Goal: Task Accomplishment & Management: Manage account settings

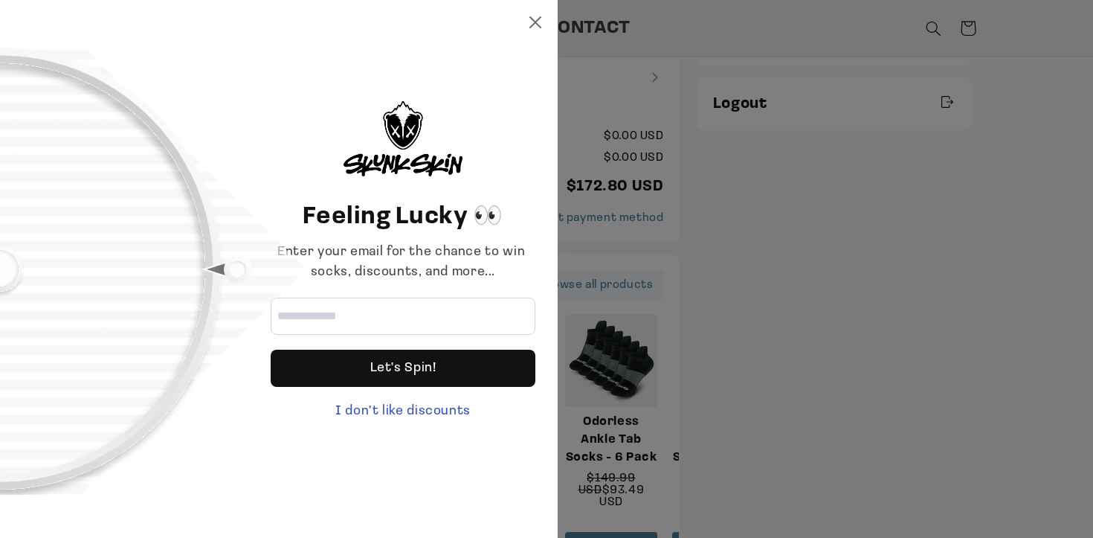
scroll to position [360, 0]
click at [236, 271] on div at bounding box center [124, 269] width 248 height 421
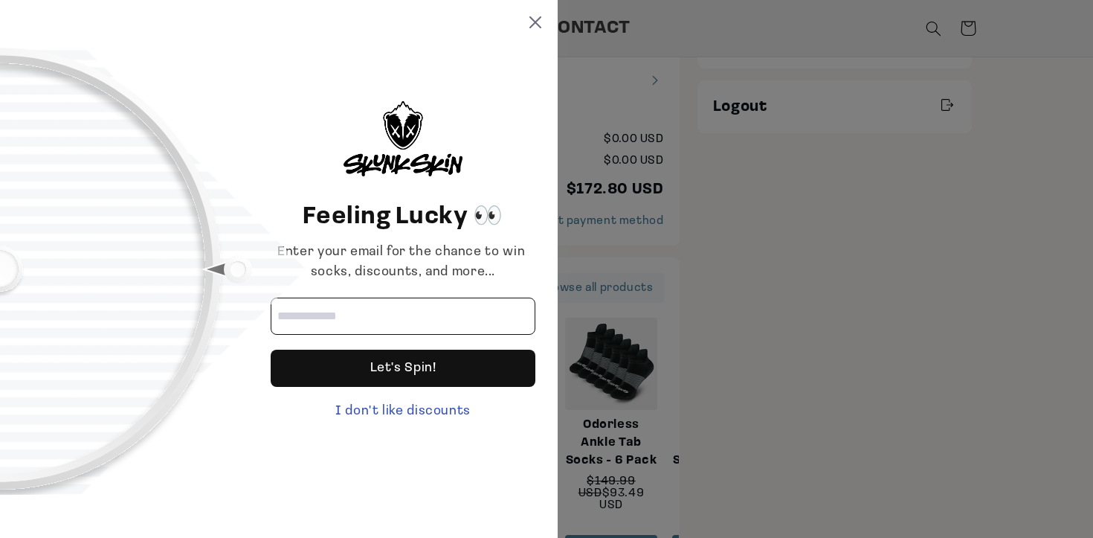
click at [382, 321] on input "Email address" at bounding box center [403, 315] width 265 height 37
type input "**********"
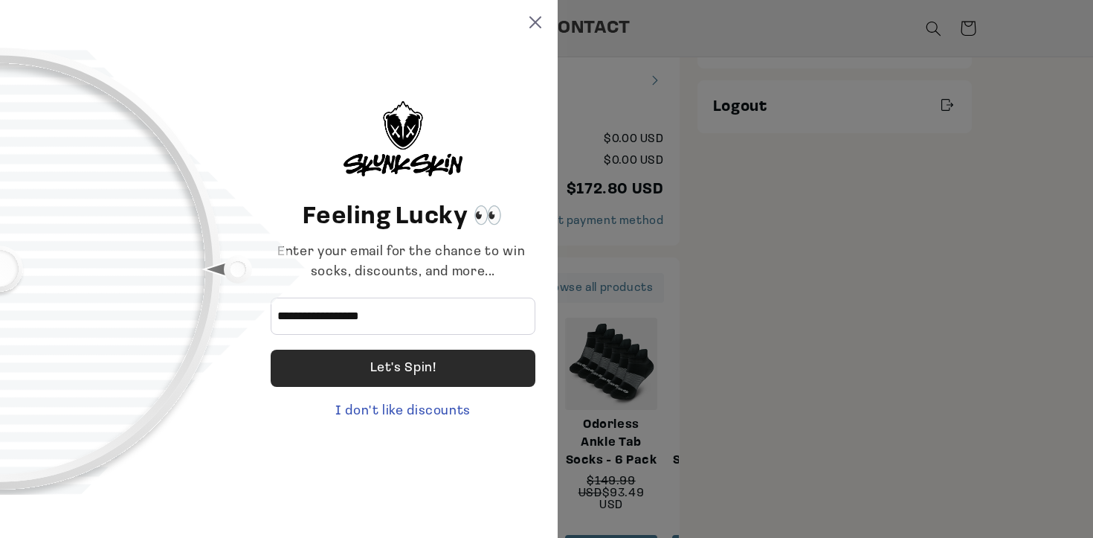
click at [429, 368] on div "Let's Spin!" at bounding box center [403, 368] width 66 height 37
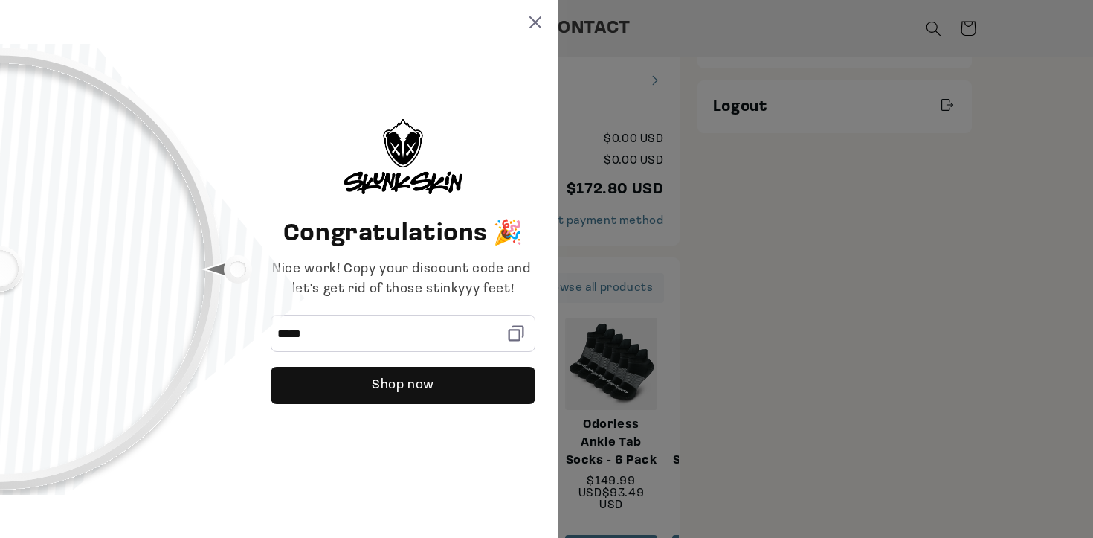
click at [516, 333] on icon at bounding box center [516, 333] width 21 height 21
click at [538, 23] on icon at bounding box center [536, 22] width 12 height 12
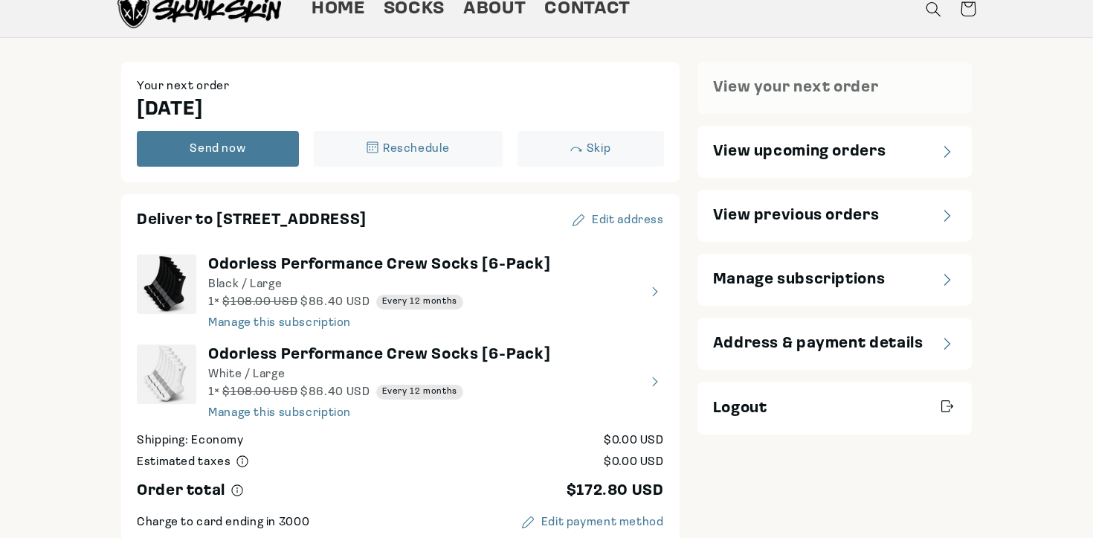
scroll to position [65, 0]
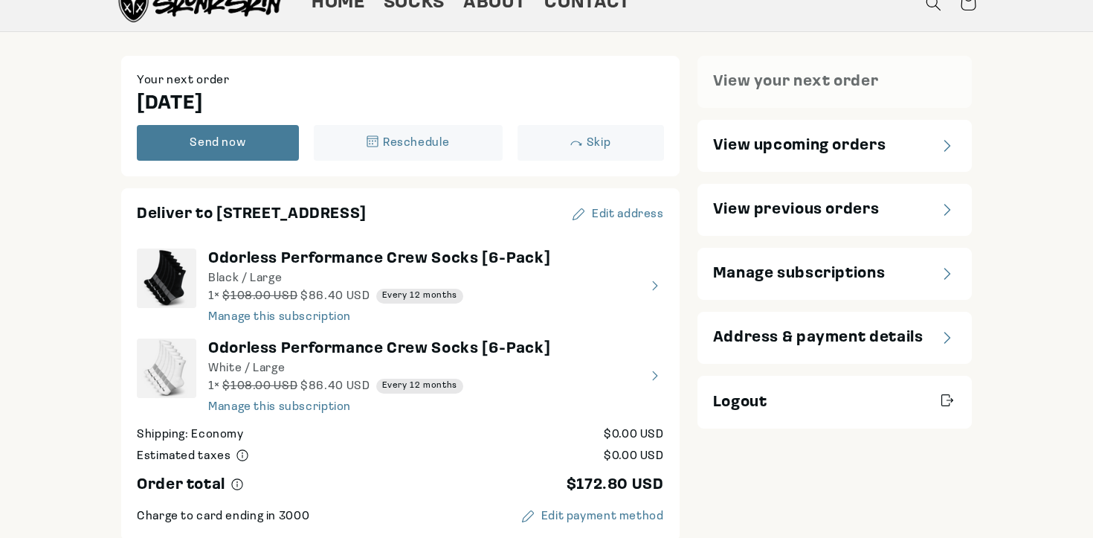
click at [791, 150] on span "View upcoming orders" at bounding box center [799, 145] width 173 height 21
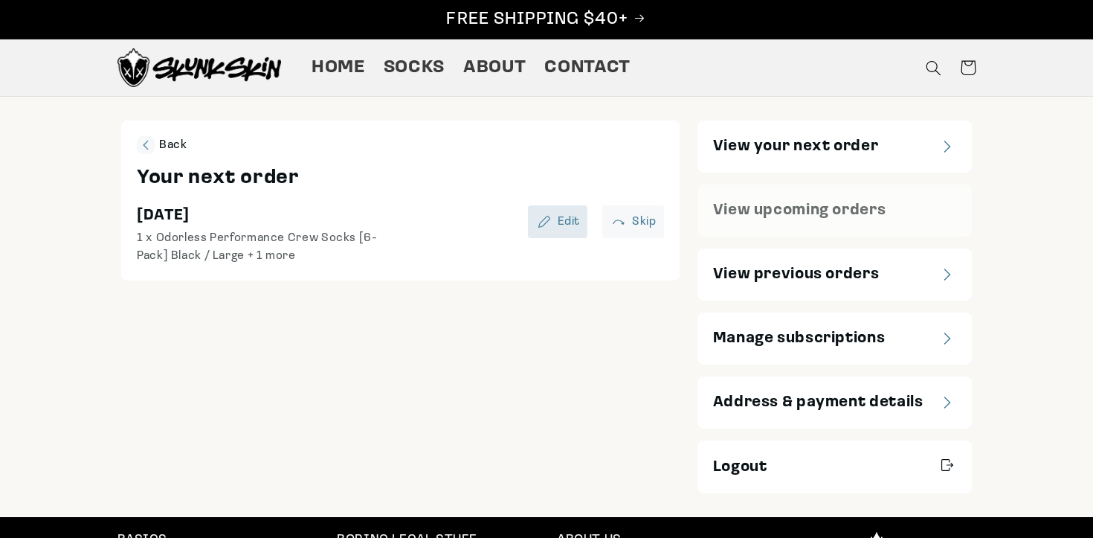
click at [556, 219] on div "Edit" at bounding box center [557, 222] width 45 height 18
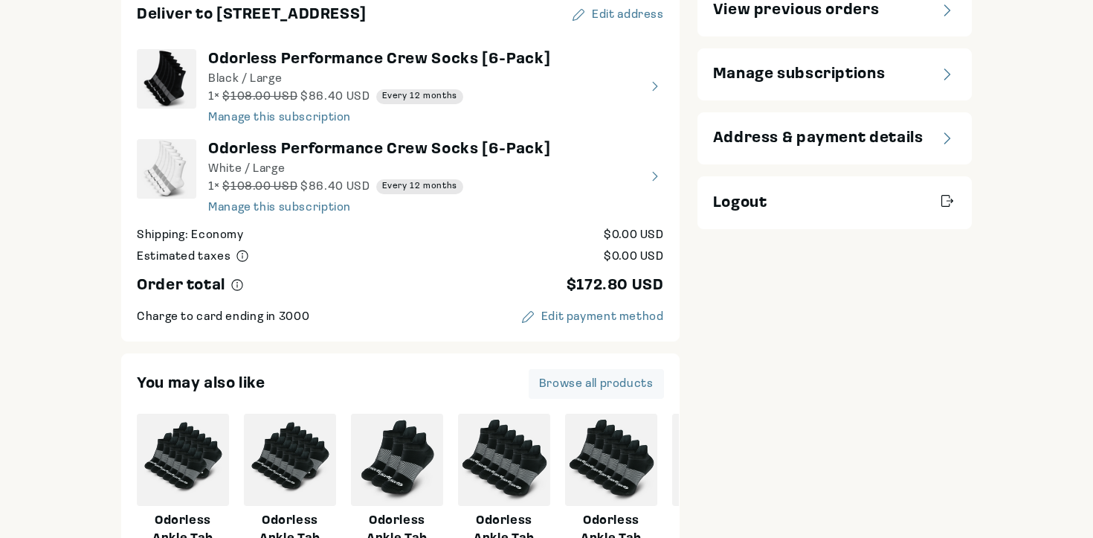
scroll to position [280, 0]
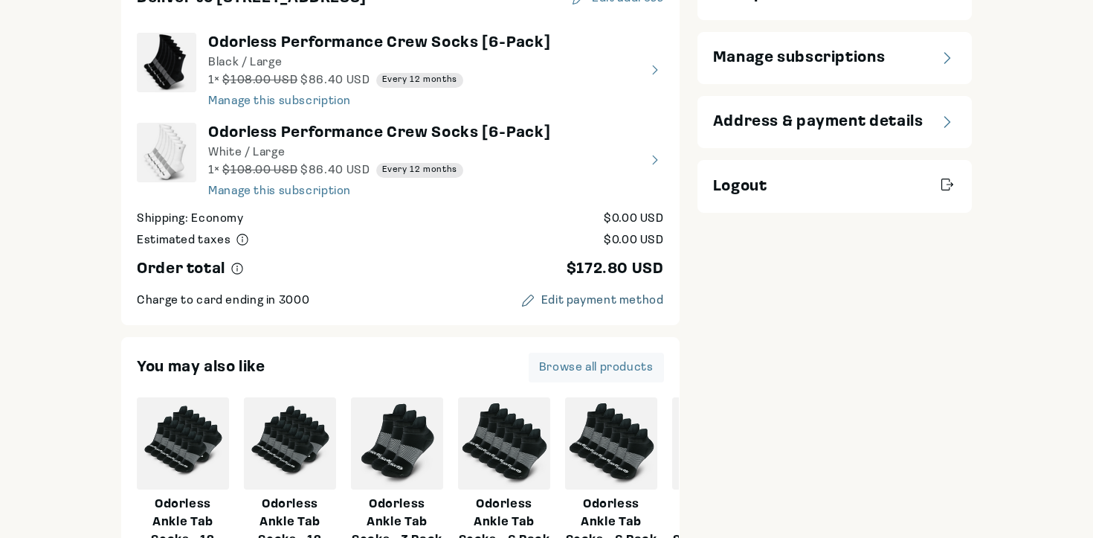
click at [567, 300] on div "Edit payment method" at bounding box center [602, 301] width 123 height 12
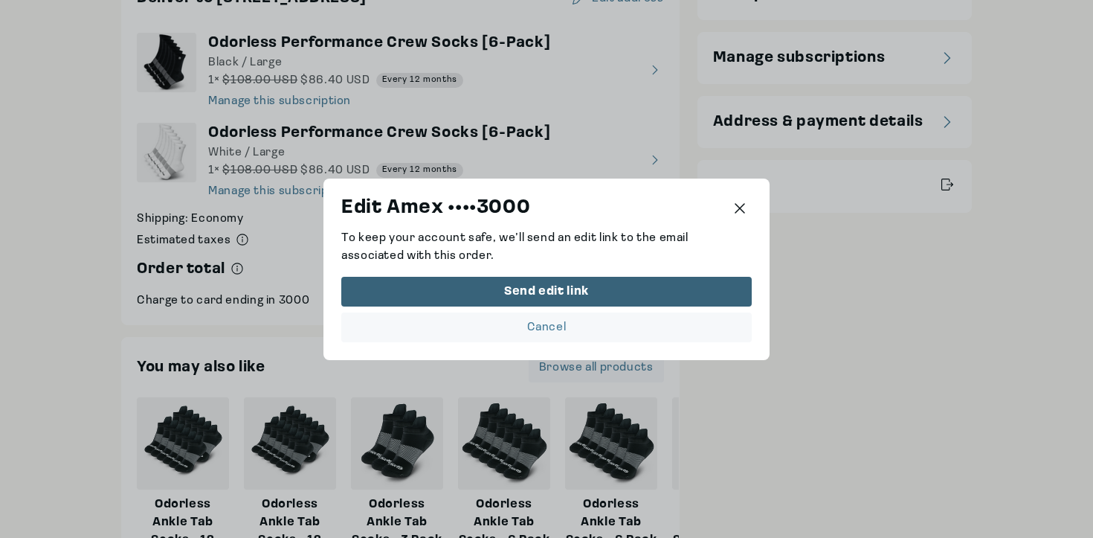
click at [516, 300] on button "Send edit link" at bounding box center [546, 291] width 411 height 30
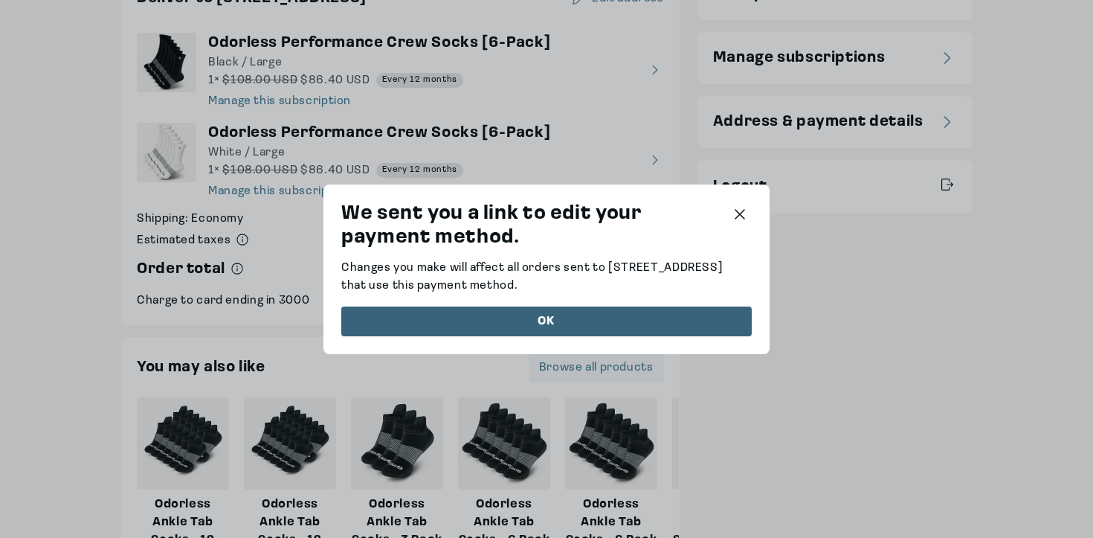
click at [533, 324] on div "OK" at bounding box center [547, 321] width 390 height 12
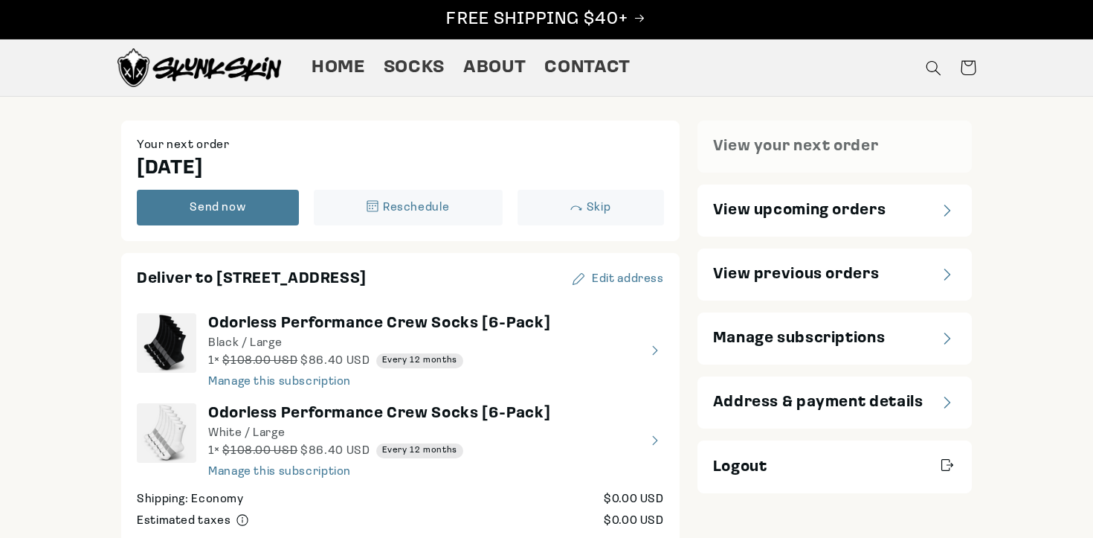
scroll to position [7, 0]
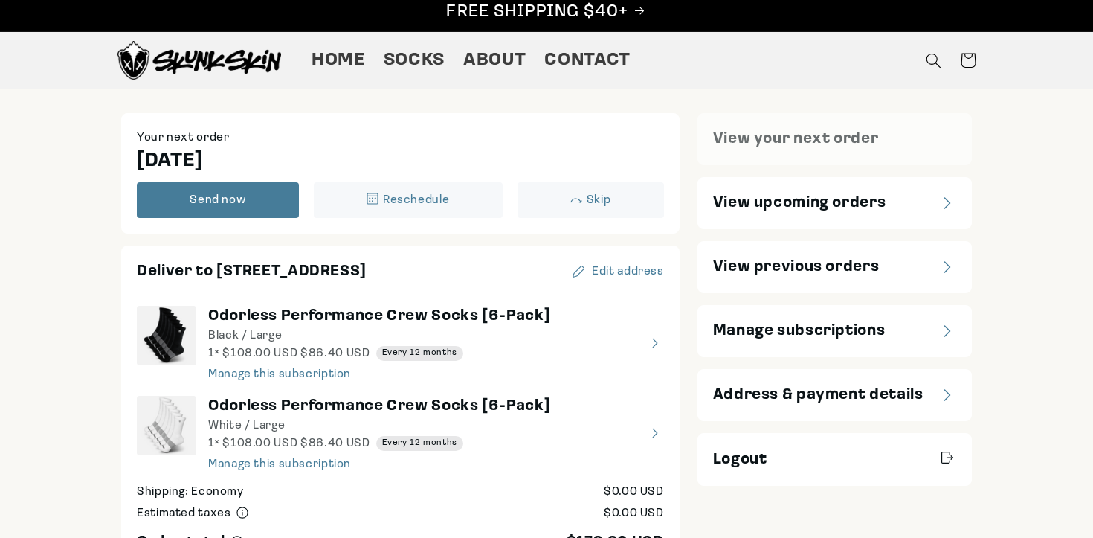
click at [871, 404] on span "Address & payment details" at bounding box center [818, 394] width 210 height 21
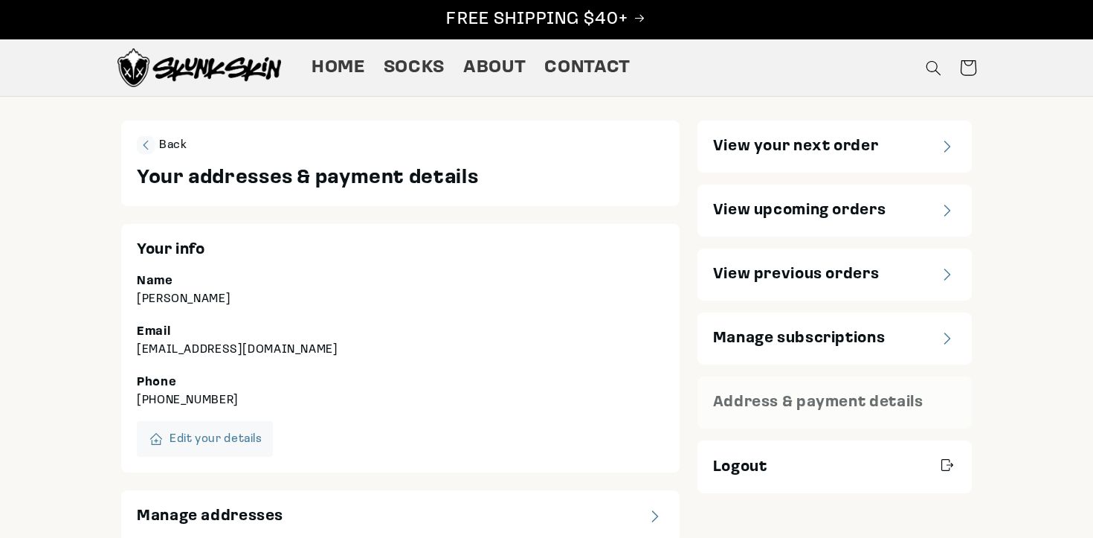
click at [968, 73] on icon at bounding box center [968, 68] width 36 height 36
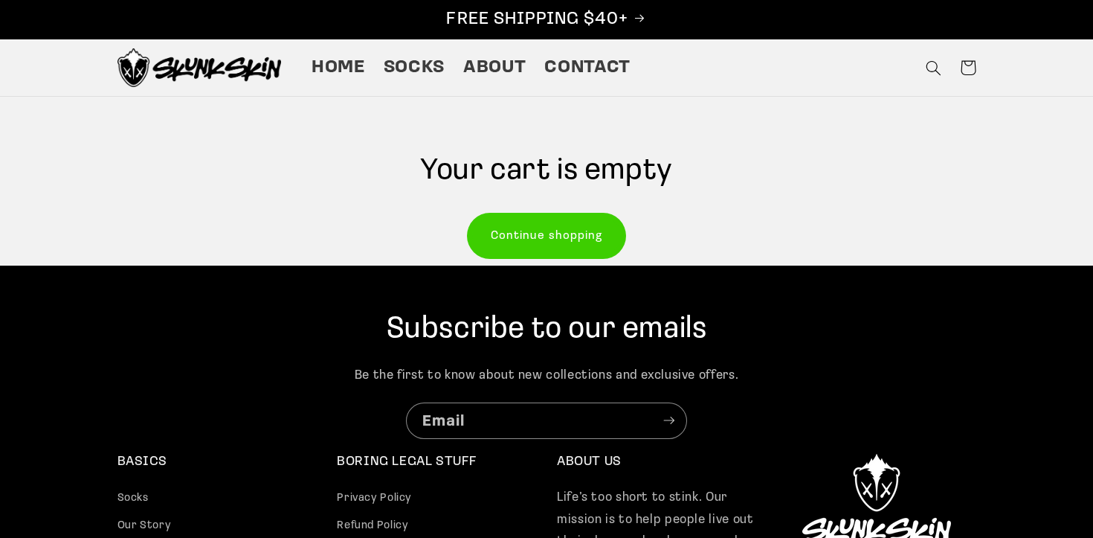
click at [529, 245] on link "Continue shopping" at bounding box center [547, 235] width 158 height 44
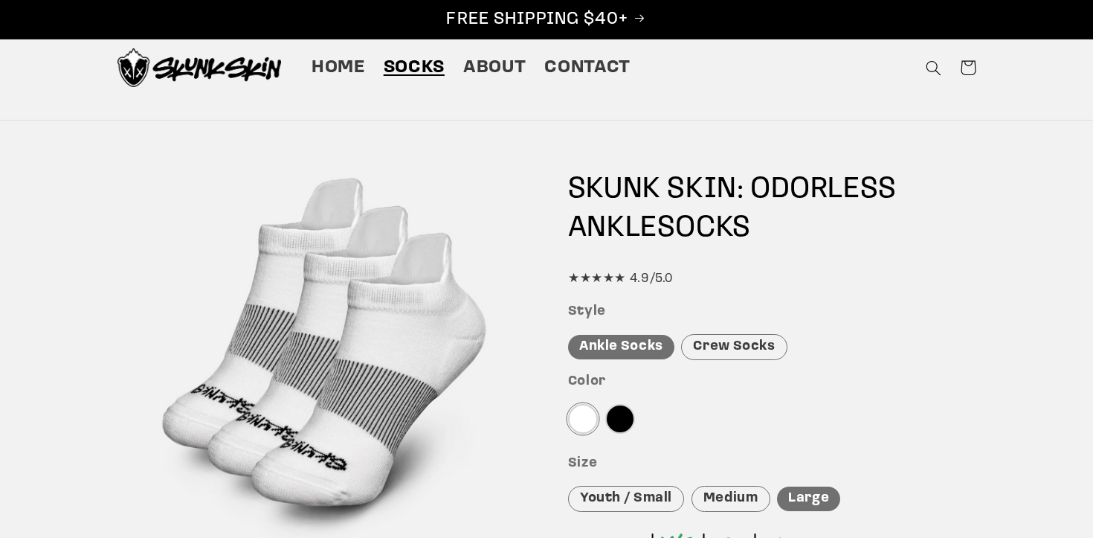
click at [191, 65] on img at bounding box center [200, 67] width 164 height 39
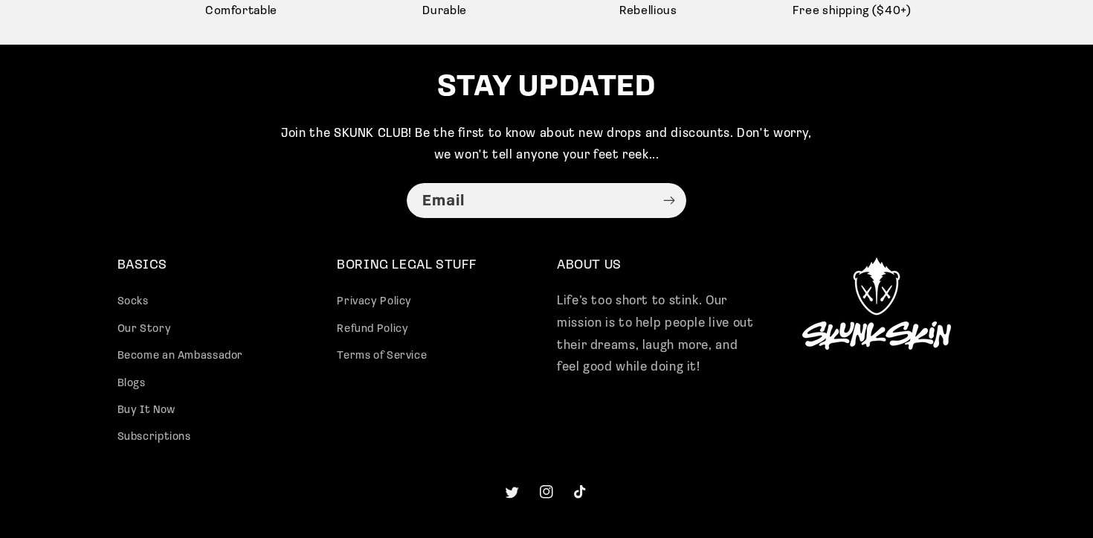
scroll to position [3890, 0]
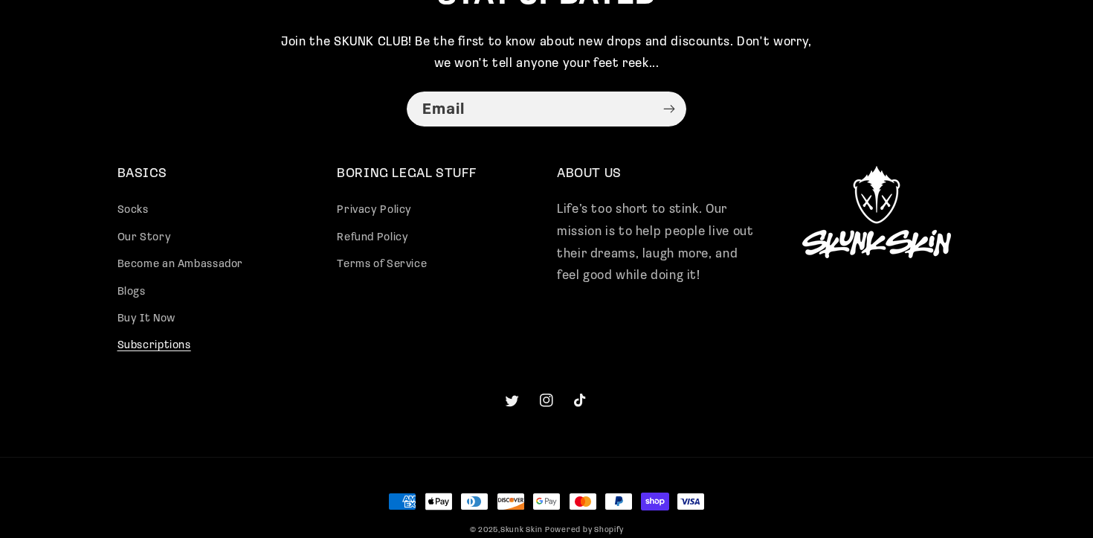
click at [156, 346] on link "Subscriptions" at bounding box center [155, 345] width 74 height 27
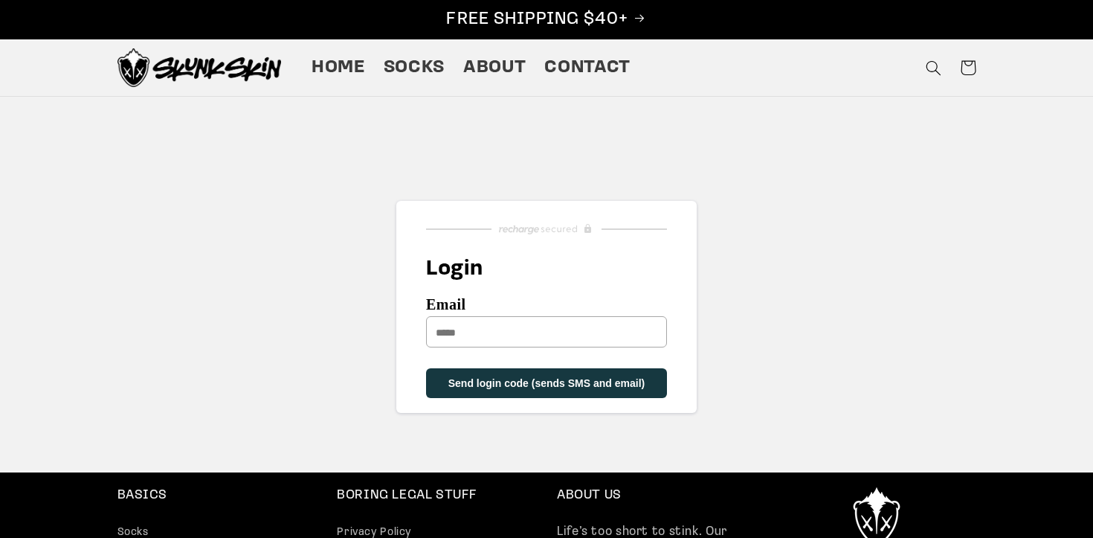
click at [503, 351] on form "Email Sorry, we could not find your account Send login code (sends SMS and emai…" at bounding box center [546, 348] width 241 height 99
click at [498, 336] on input "Email" at bounding box center [546, 331] width 241 height 31
type input "**********"
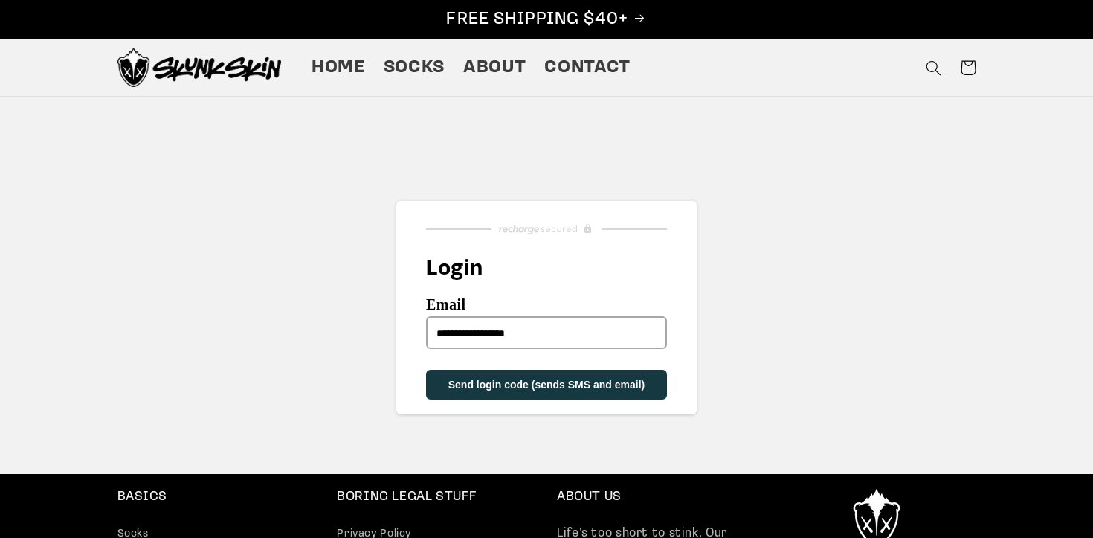
click at [524, 384] on span "Send login code (sends SMS and email)" at bounding box center [546, 385] width 197 height 12
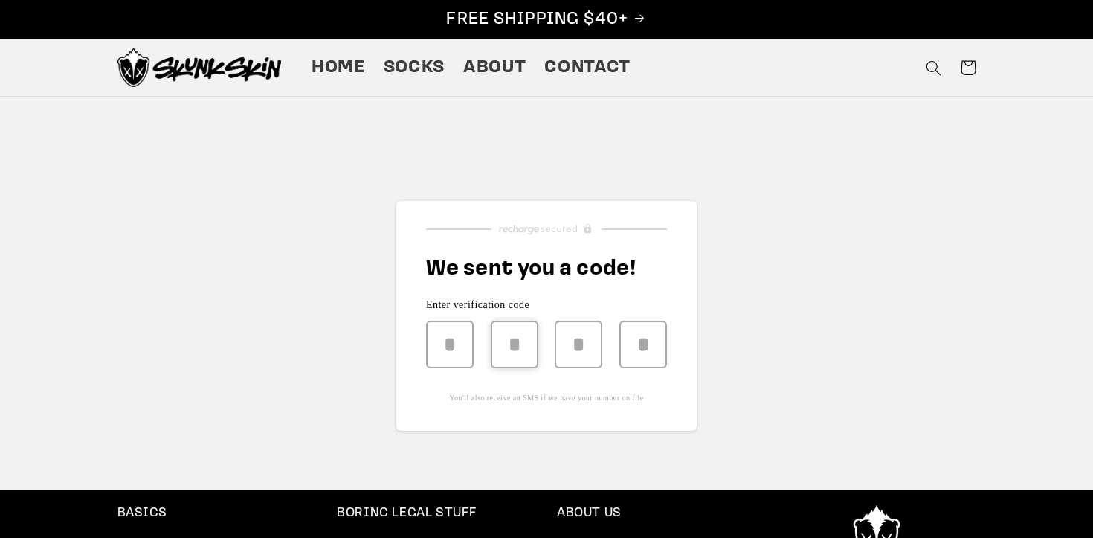
type input "*"
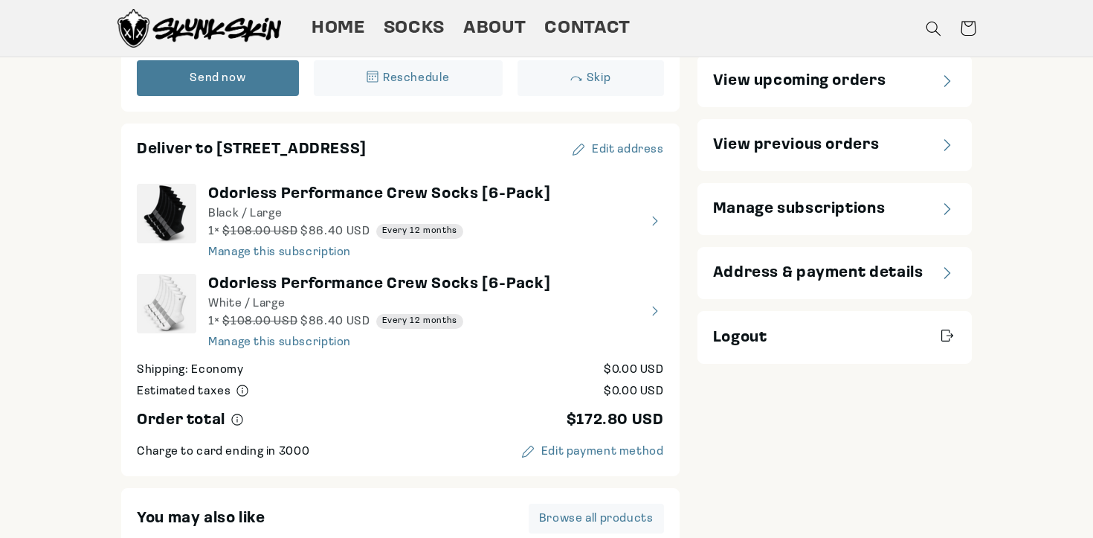
scroll to position [127, 0]
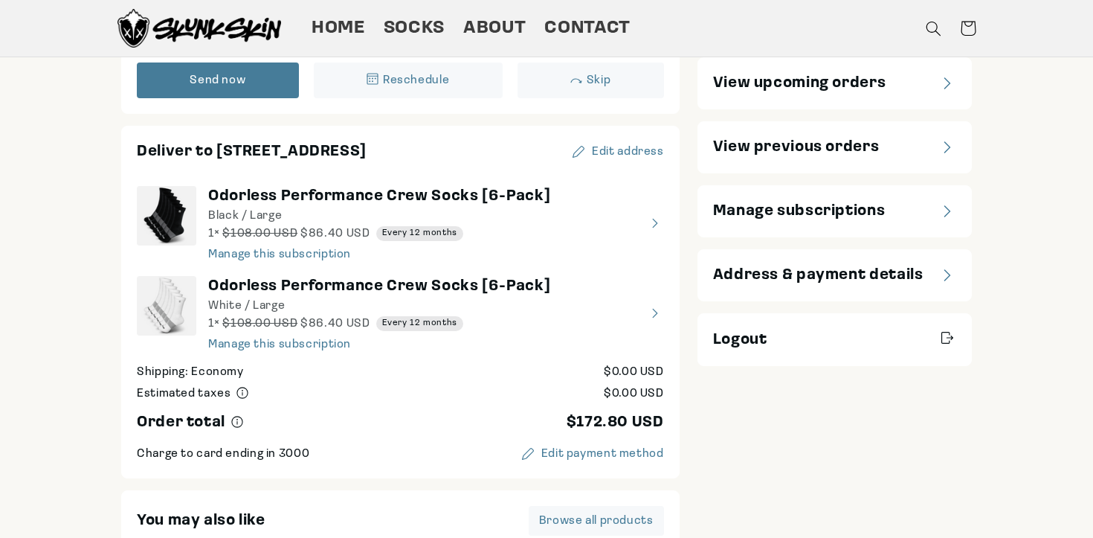
click at [744, 217] on span "Manage subscriptions" at bounding box center [799, 211] width 173 height 21
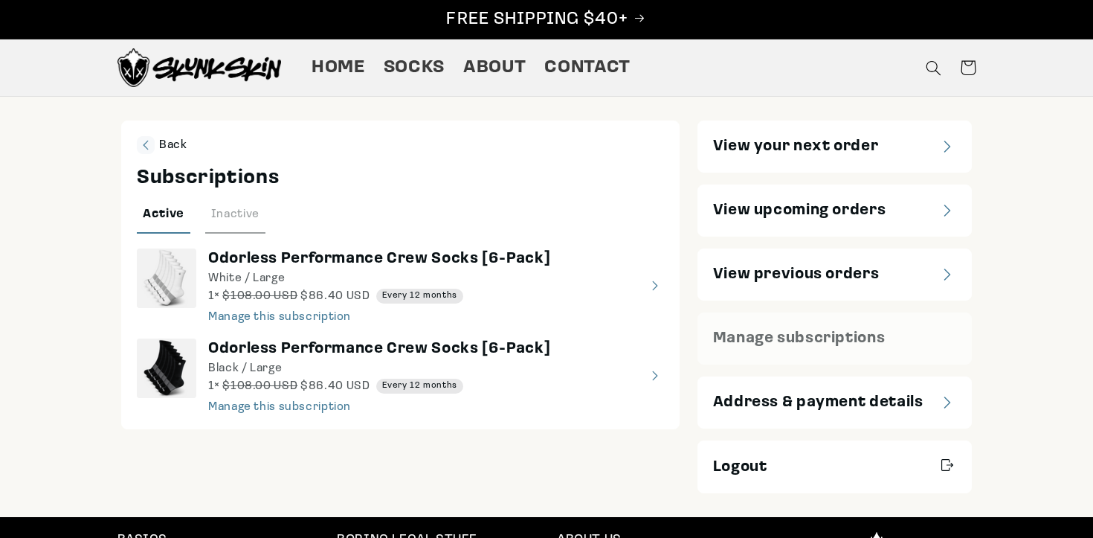
click at [785, 210] on span "View upcoming orders" at bounding box center [799, 210] width 173 height 21
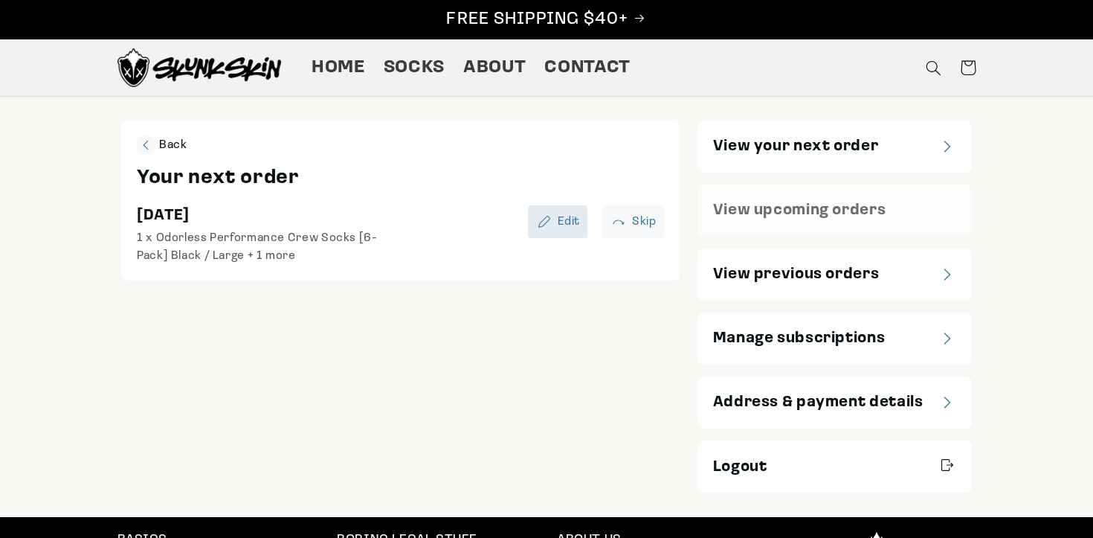
click at [558, 216] on div "Edit" at bounding box center [569, 222] width 23 height 12
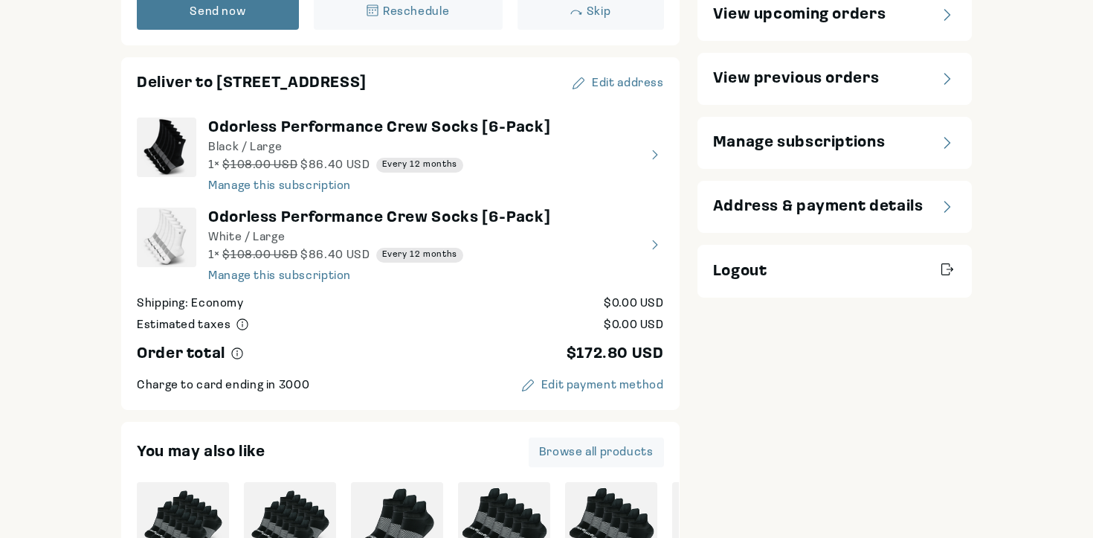
scroll to position [199, 0]
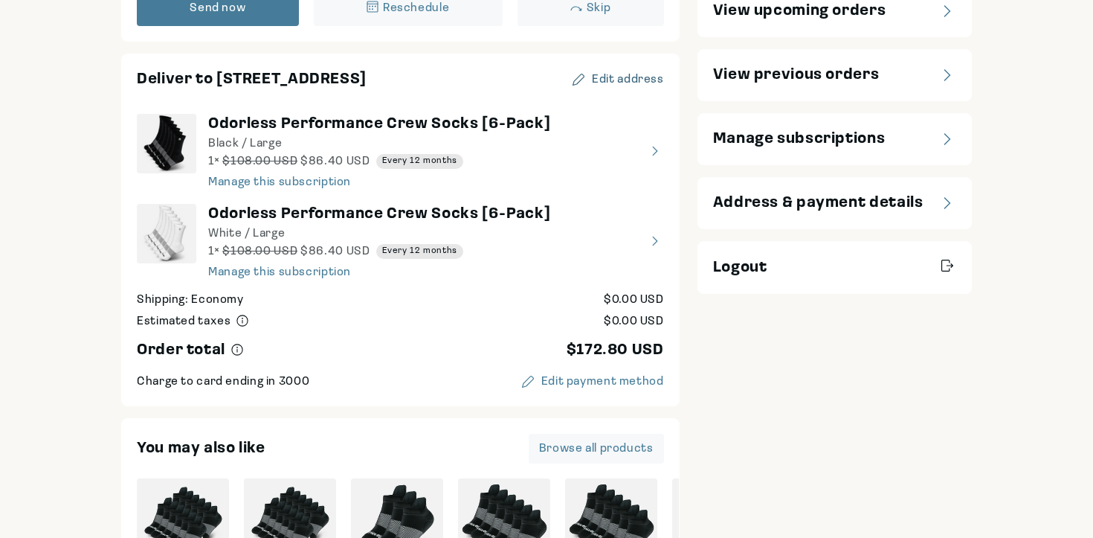
click at [613, 76] on div "Edit address" at bounding box center [628, 80] width 72 height 12
select select "**********"
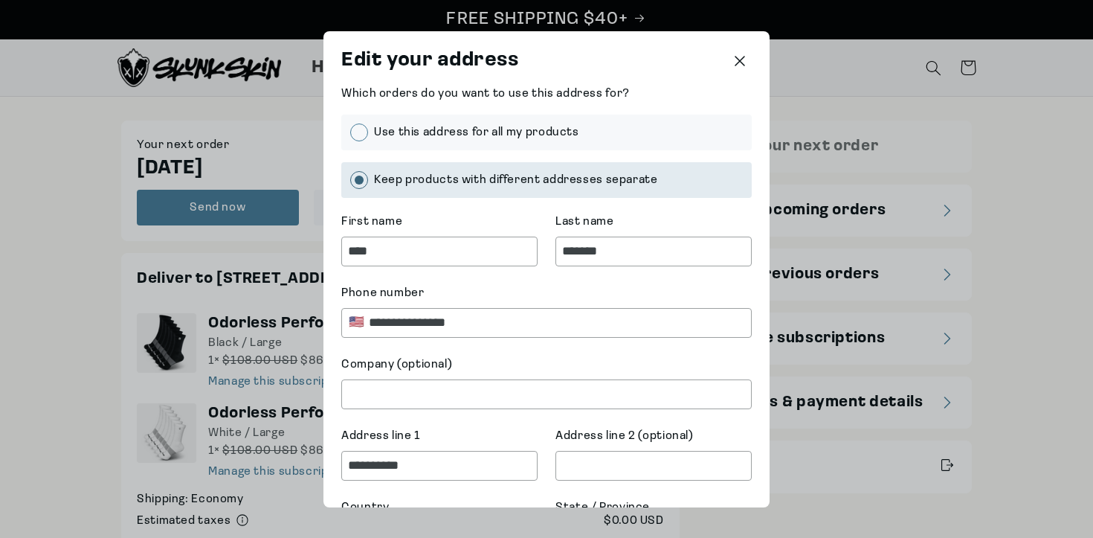
scroll to position [211, 0]
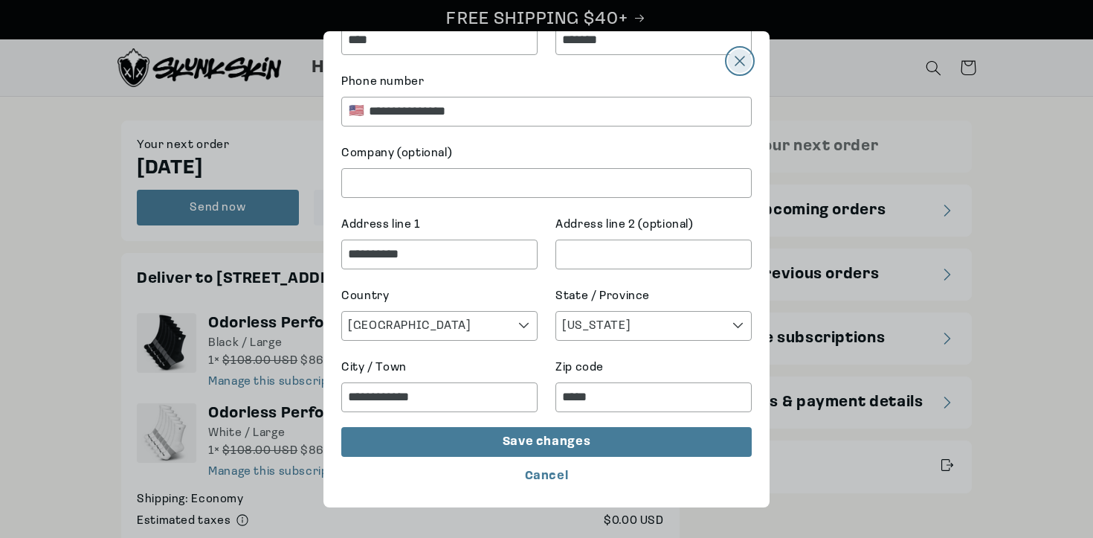
click at [739, 54] on div "Close" at bounding box center [740, 61] width 24 height 24
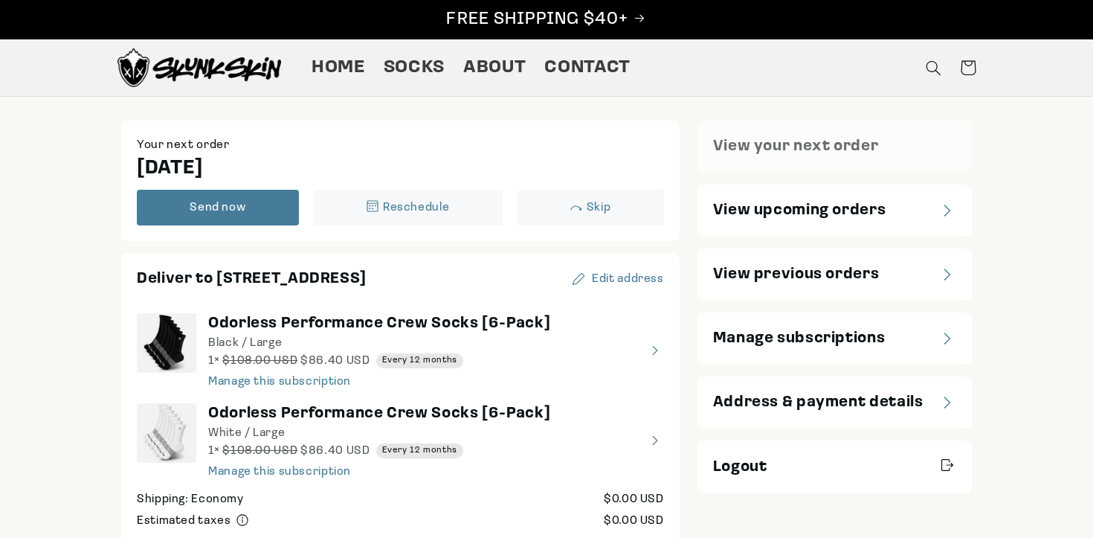
click at [244, 476] on months"] "view details about Odorless Performance Crew Socks [6-Pack] White / Large 1 × $…" at bounding box center [400, 440] width 527 height 75
select select "*****"
select select "********"
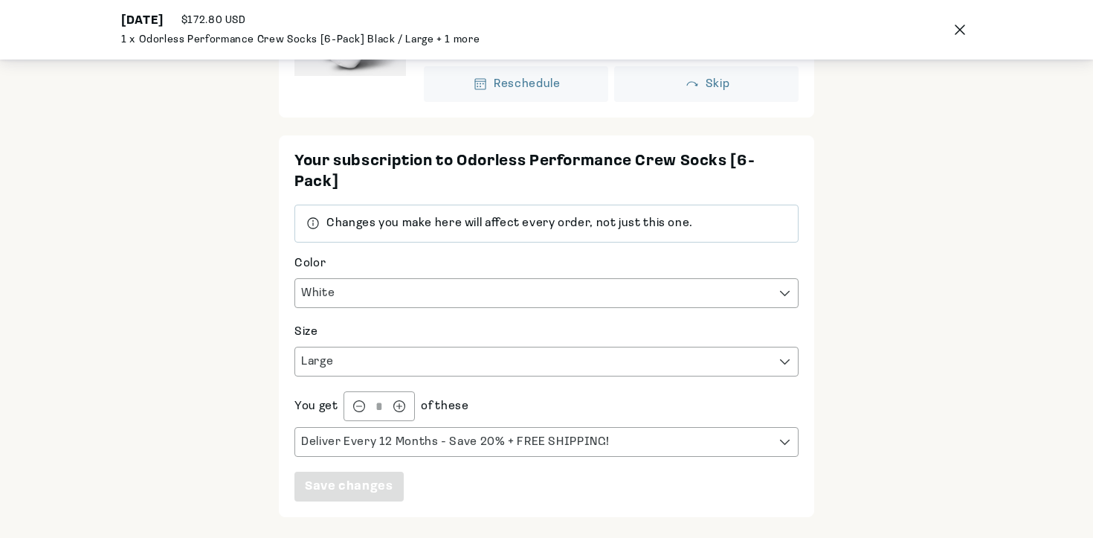
scroll to position [241, 0]
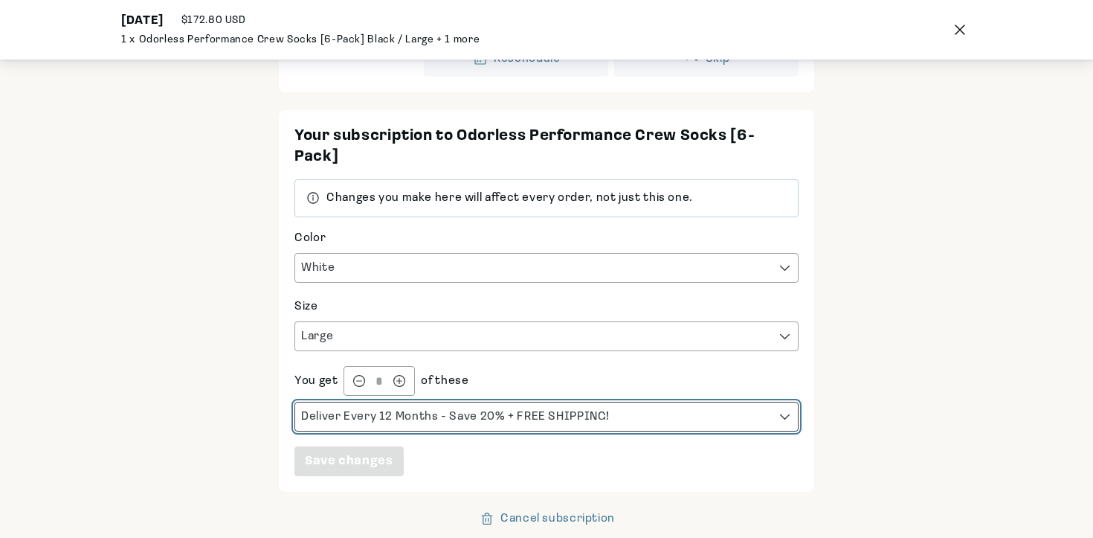
click at [785, 415] on select "**********" at bounding box center [546, 416] width 503 height 28
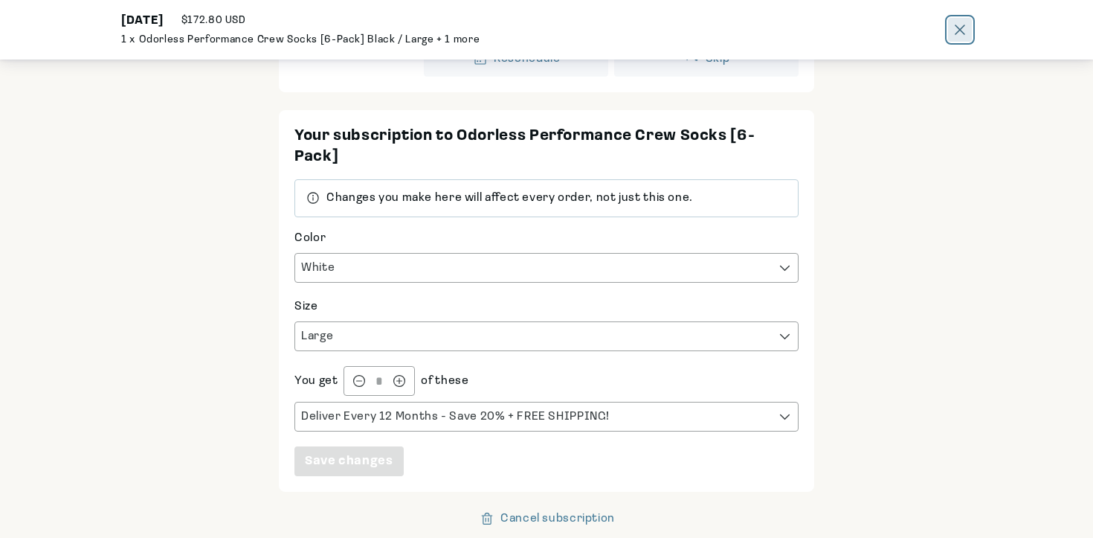
click at [955, 30] on icon "Close" at bounding box center [960, 30] width 10 height 10
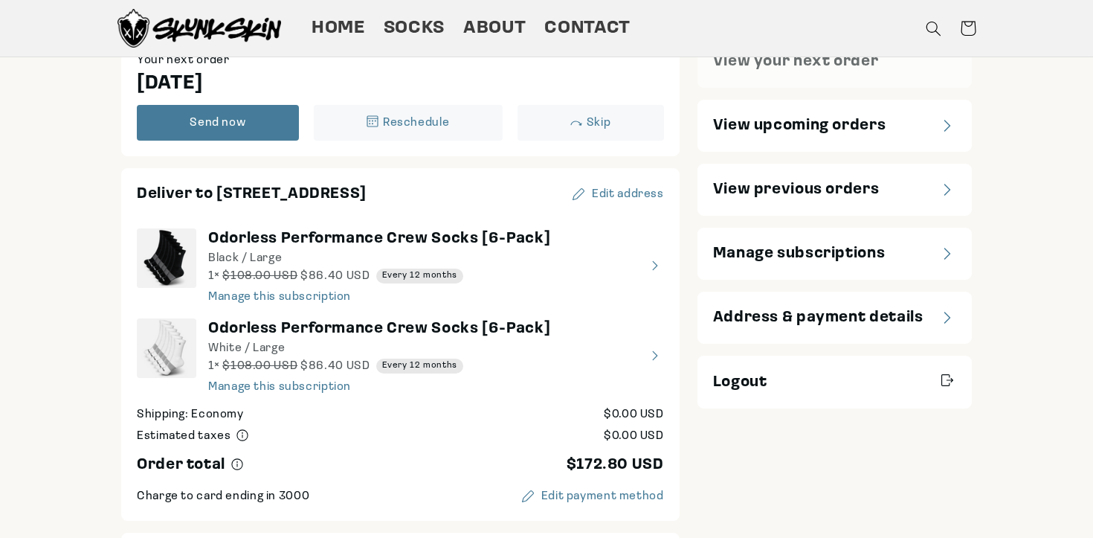
scroll to position [39, 0]
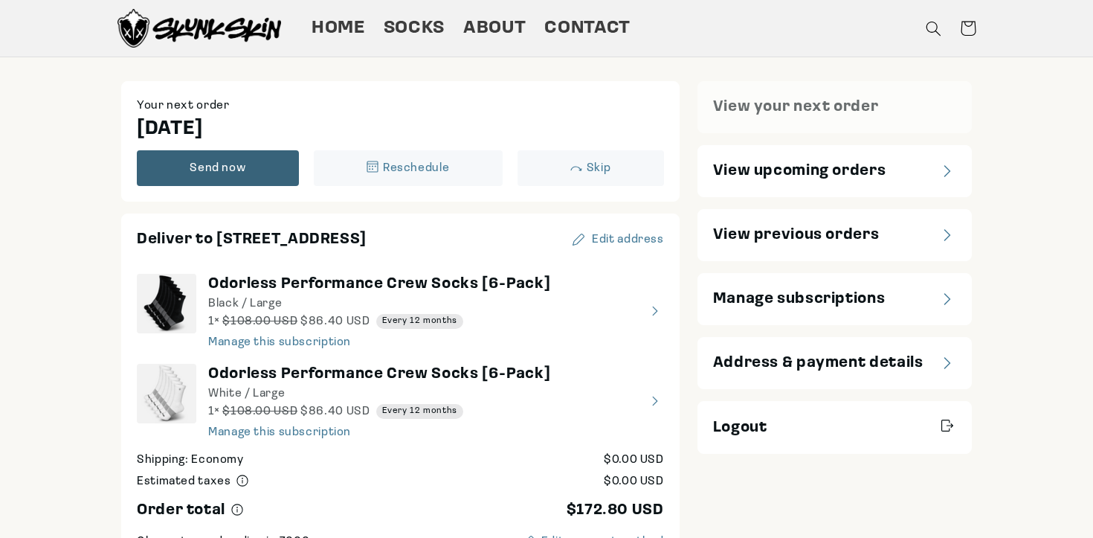
click at [222, 170] on span "Send now" at bounding box center [218, 168] width 56 height 12
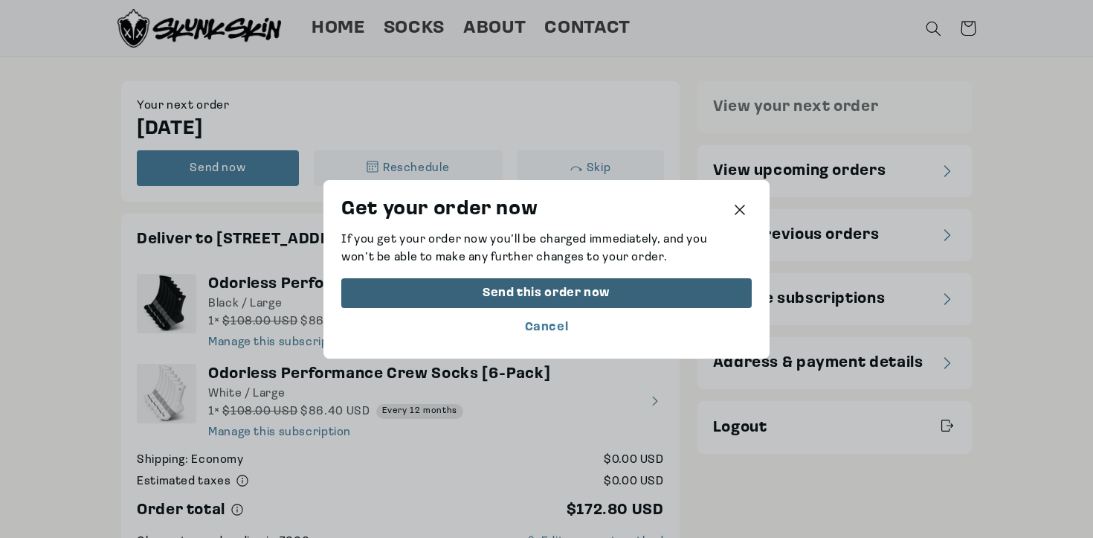
click at [516, 296] on div "Send this order now" at bounding box center [547, 292] width 128 height 12
